Goal: Obtain resource: Download file/media

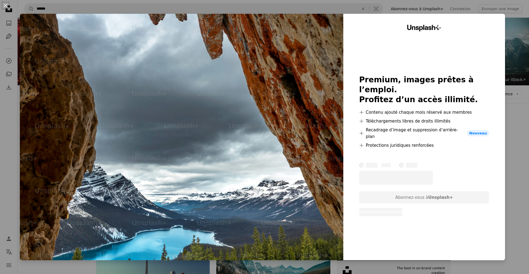
scroll to position [1068, 0]
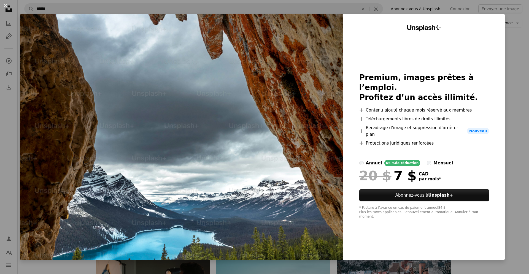
click at [229, 88] on img at bounding box center [181, 137] width 323 height 247
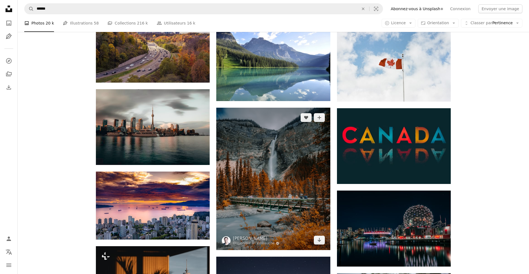
scroll to position [2697, 0]
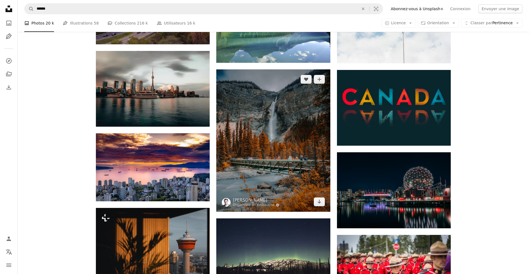
click at [273, 160] on img at bounding box center [273, 140] width 114 height 142
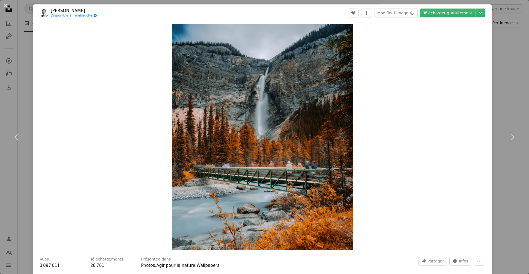
click at [273, 160] on img "Zoom sur cette image" at bounding box center [262, 137] width 181 height 226
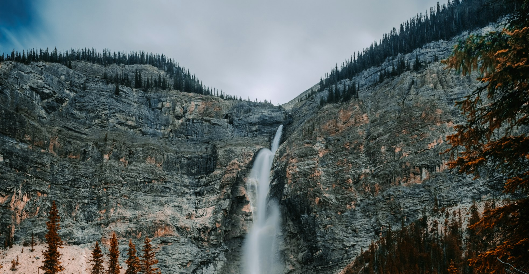
scroll to position [194, 0]
